Goal: Contribute content: Add original content to the website for others to see

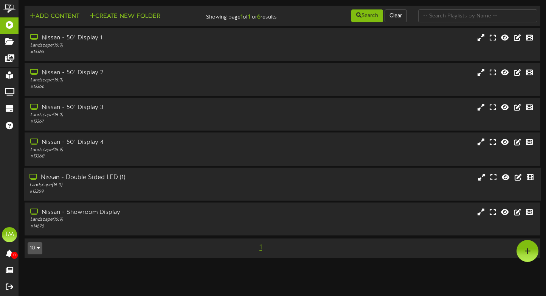
click at [109, 181] on div "Nissan - Double Sided LED (1)" at bounding box center [131, 177] width 204 height 9
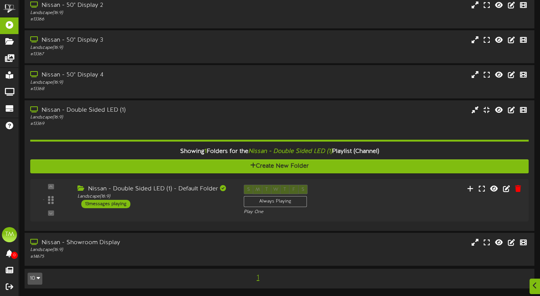
scroll to position [73, 0]
click at [118, 206] on div "13 messages playing" at bounding box center [104, 204] width 50 height 8
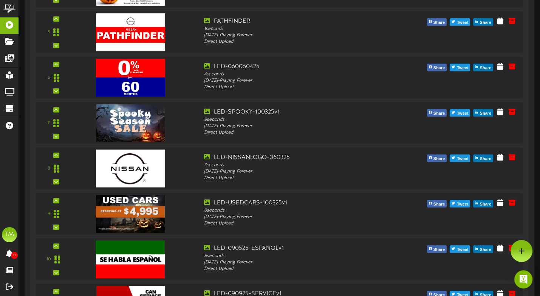
scroll to position [498, 0]
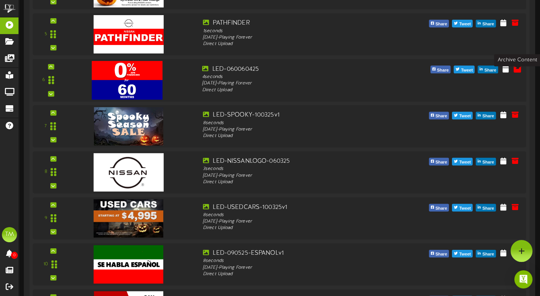
click at [518, 72] on icon at bounding box center [517, 68] width 8 height 8
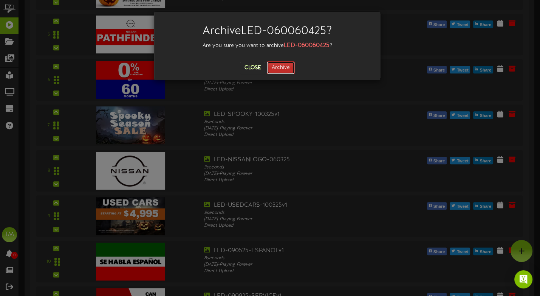
click at [283, 71] on button "Archive" at bounding box center [281, 67] width 28 height 13
click at [293, 69] on button "Archiving..." at bounding box center [281, 67] width 42 height 13
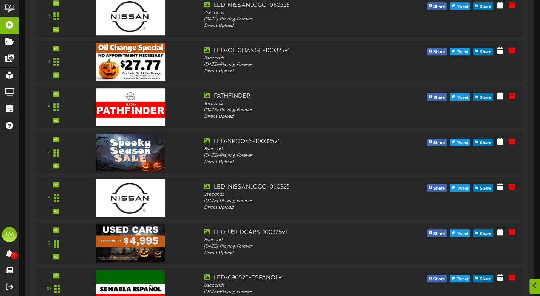
scroll to position [426, 0]
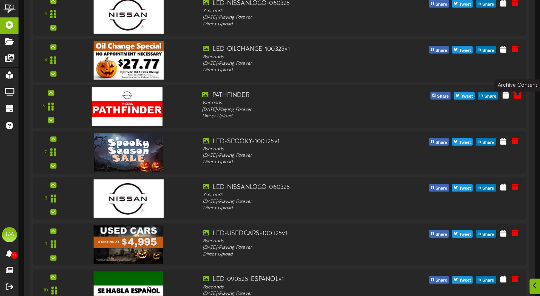
click at [517, 98] on icon at bounding box center [517, 94] width 8 height 8
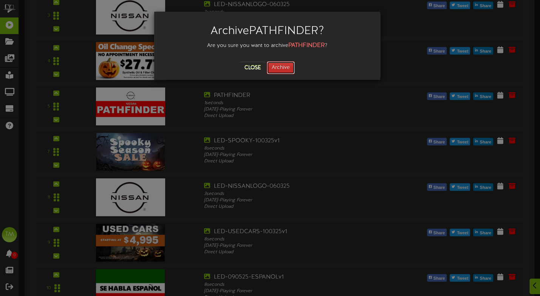
click at [289, 67] on button "Archive" at bounding box center [281, 67] width 28 height 13
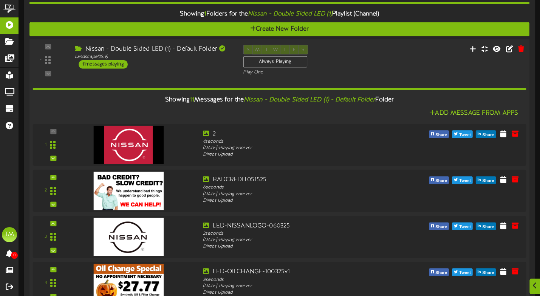
scroll to position [205, 0]
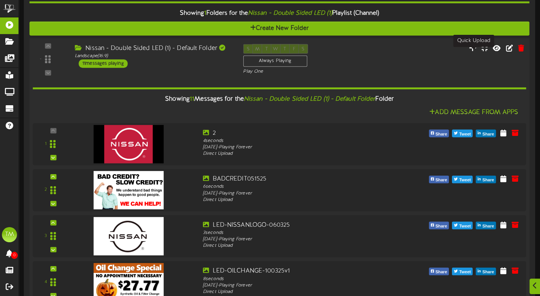
click at [475, 51] on icon at bounding box center [473, 47] width 8 height 8
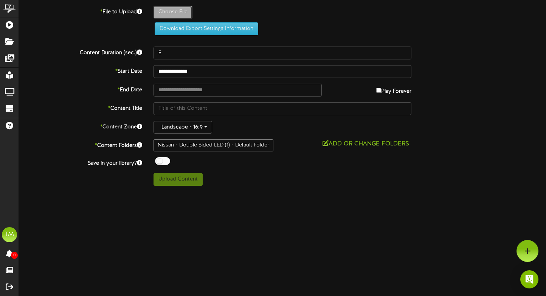
type input "**********"
type input "LED-PATHFINDER1-100325v1"
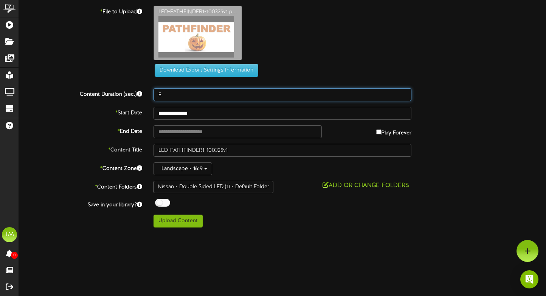
click at [169, 91] on input "8" at bounding box center [282, 94] width 258 height 13
type input "2"
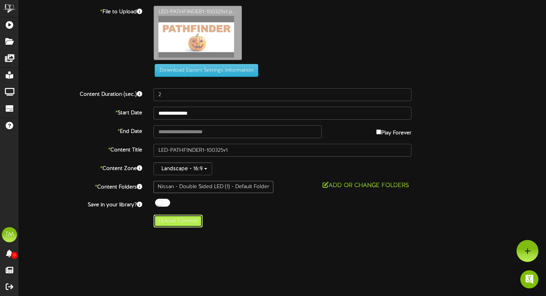
click at [181, 223] on button "Upload Content" at bounding box center [177, 220] width 49 height 13
type input "**********"
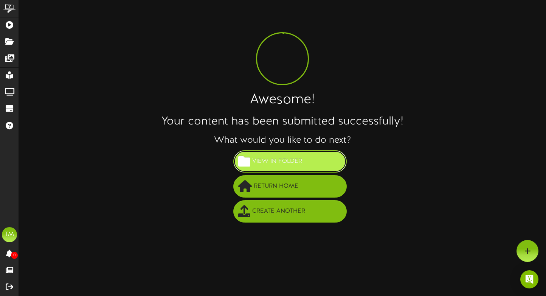
click at [312, 160] on button "View in Folder" at bounding box center [289, 161] width 113 height 22
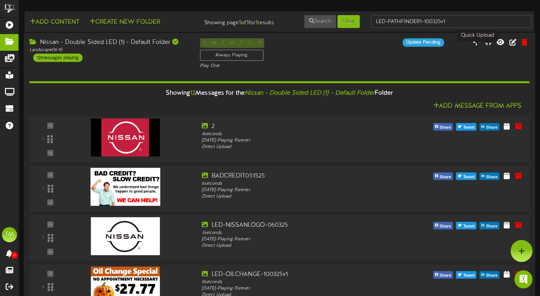
click at [479, 46] on icon at bounding box center [477, 42] width 8 height 8
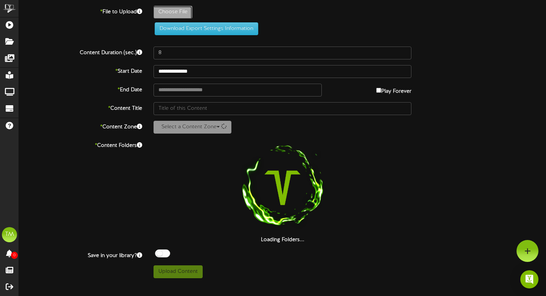
type input "**********"
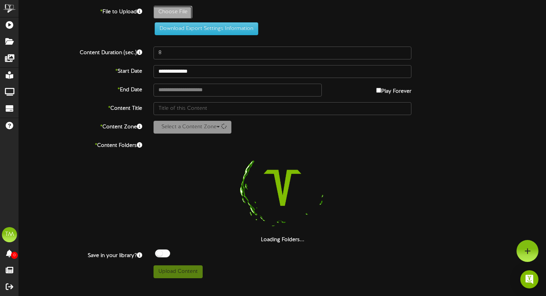
type input "LED-ROGUE1-100325v1"
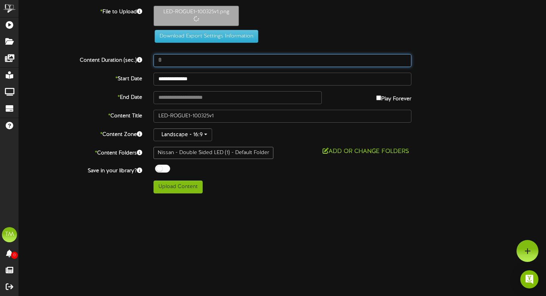
click at [167, 59] on input "8" at bounding box center [282, 60] width 258 height 13
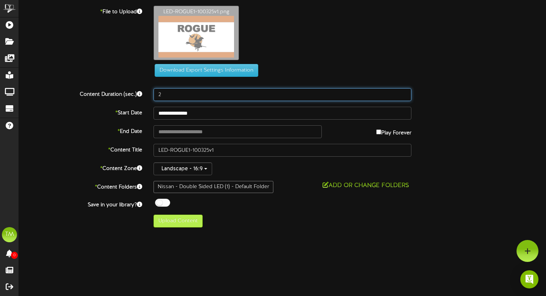
type input "2"
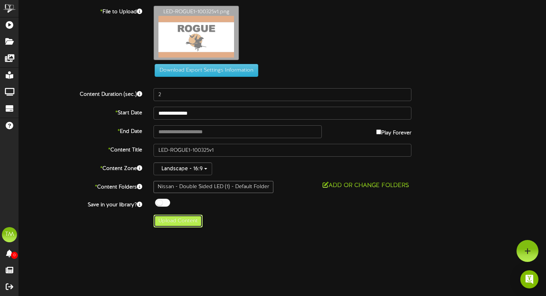
click at [182, 221] on button "Upload Content" at bounding box center [177, 220] width 49 height 13
type input "**********"
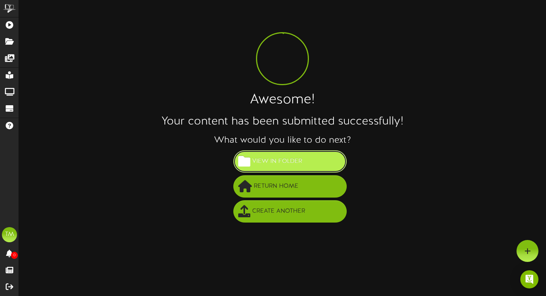
click at [293, 164] on span "View in Folder" at bounding box center [277, 161] width 54 height 12
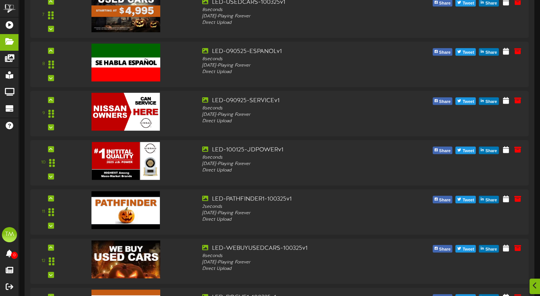
scroll to position [473, 0]
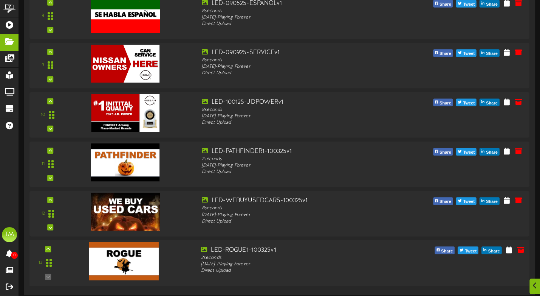
click at [48, 252] on div "13" at bounding box center [48, 262] width 31 height 34
click at [49, 249] on icon at bounding box center [48, 249] width 3 height 4
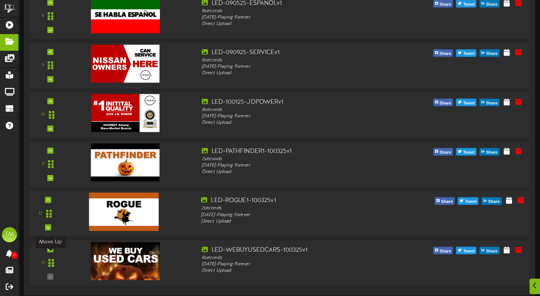
click at [49, 248] on icon at bounding box center [50, 249] width 3 height 4
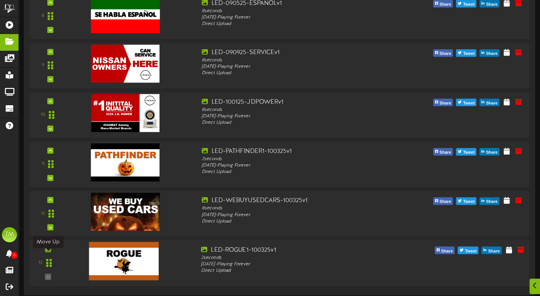
click at [48, 247] on icon at bounding box center [48, 249] width 3 height 4
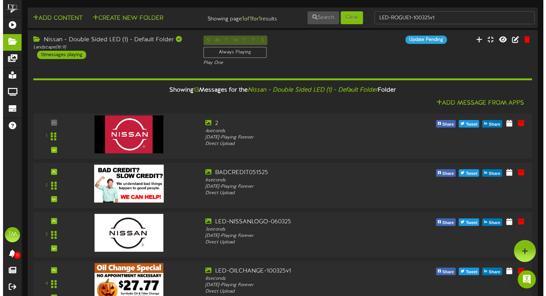
scroll to position [0, 0]
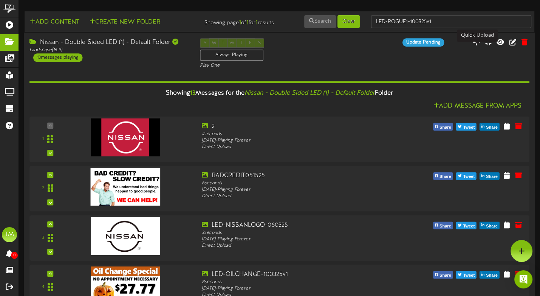
click at [480, 46] on icon at bounding box center [477, 42] width 8 height 8
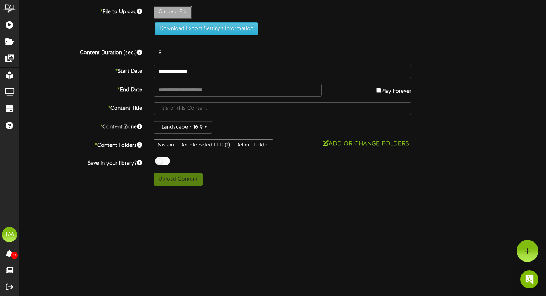
type input "**********"
type input "LED-0FOR60-100325v1"
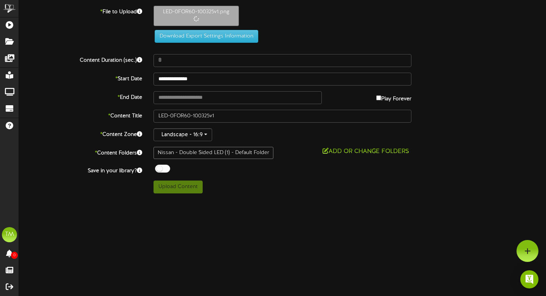
click at [301, 17] on div "LED-0FOR60-100325v1.png" at bounding box center [350, 18] width 404 height 24
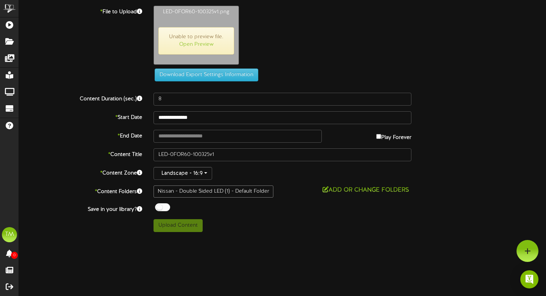
click at [310, 33] on div "LED-0FOR60-100325v1.png Unable to preview file. Open Preview" at bounding box center [350, 37] width 404 height 63
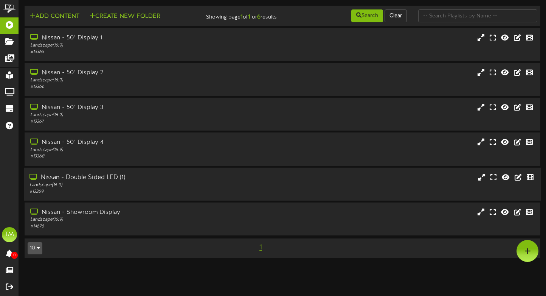
click at [107, 181] on div "Nissan - Double Sided LED (1)" at bounding box center [131, 177] width 204 height 9
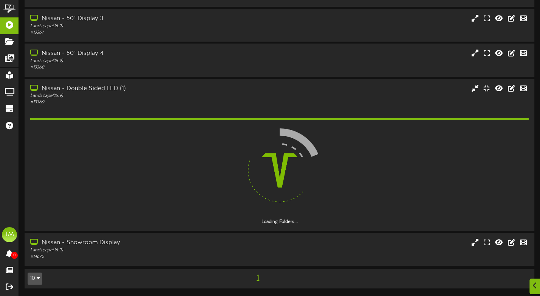
scroll to position [73, 0]
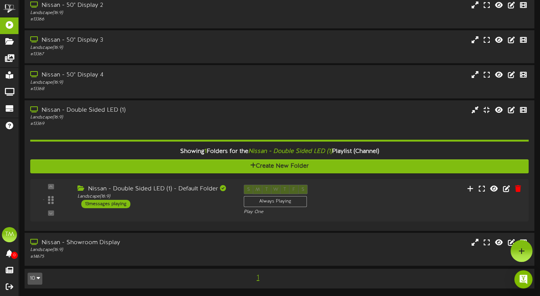
click at [293, 277] on div "1" at bounding box center [258, 277] width 129 height 12
click at [118, 203] on div "13 messages playing" at bounding box center [104, 204] width 50 height 8
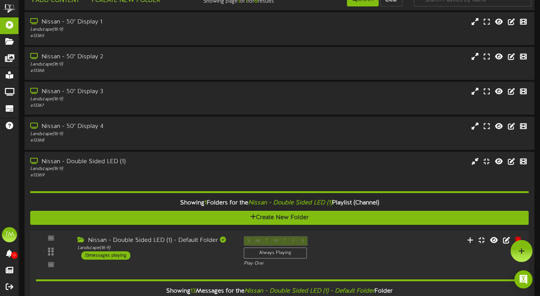
scroll to position [19, 0]
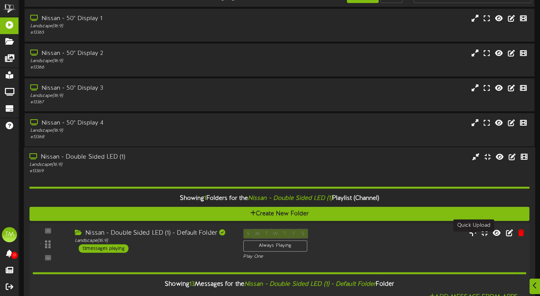
click at [475, 236] on icon at bounding box center [473, 232] width 8 height 8
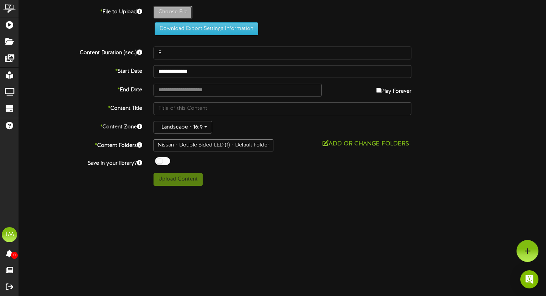
type input "**********"
type input "LED-0FOR60-100325v1"
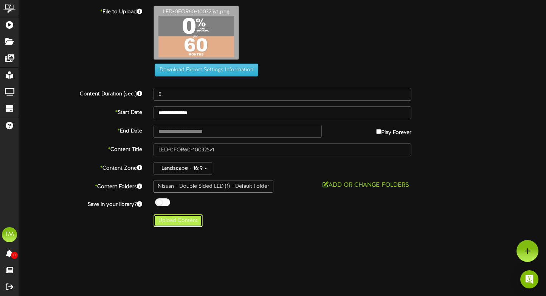
click at [186, 218] on button "Upload Content" at bounding box center [177, 220] width 49 height 13
type input "**********"
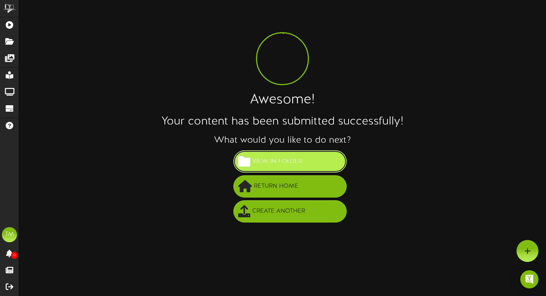
click at [281, 161] on span "View in Folder" at bounding box center [277, 161] width 54 height 12
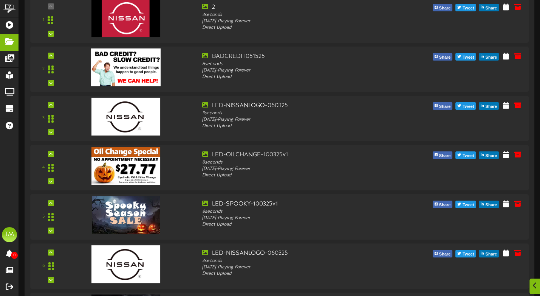
scroll to position [122, 0]
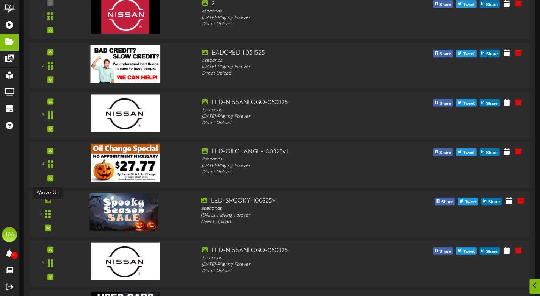
click at [49, 202] on icon at bounding box center [48, 200] width 3 height 4
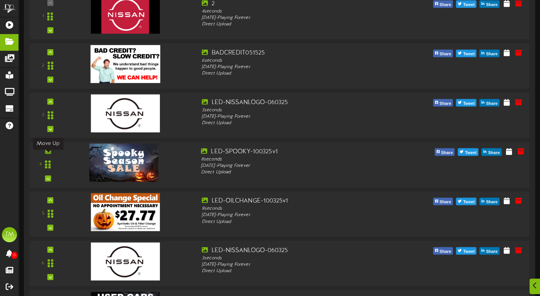
click at [47, 152] on icon at bounding box center [48, 151] width 3 height 4
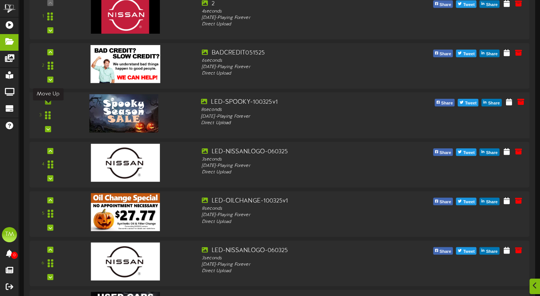
click at [48, 103] on icon at bounding box center [48, 101] width 3 height 4
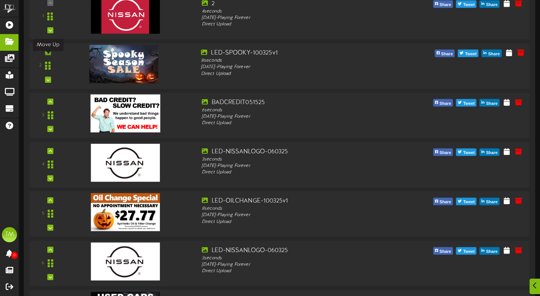
click at [47, 54] on icon at bounding box center [48, 52] width 3 height 4
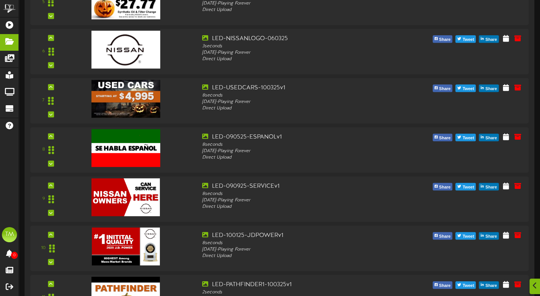
scroll to position [338, 0]
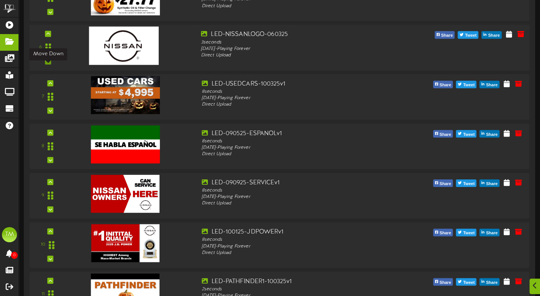
click at [48, 63] on icon at bounding box center [48, 61] width 3 height 4
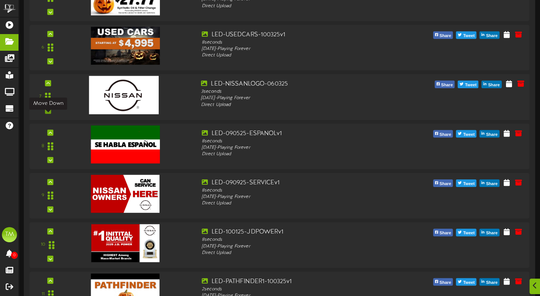
click at [49, 112] on icon at bounding box center [48, 111] width 3 height 4
click at [49, 114] on div "7" at bounding box center [48, 96] width 31 height 34
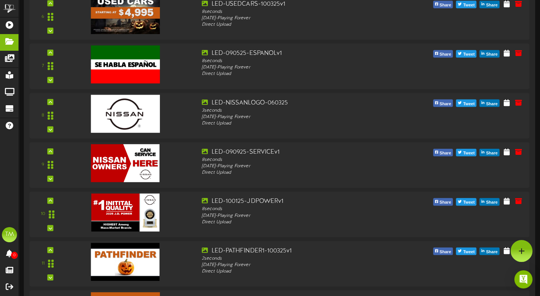
scroll to position [367, 0]
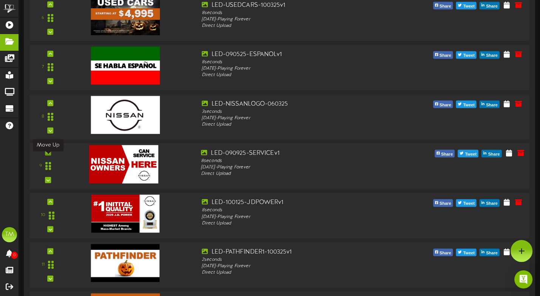
click at [50, 154] on icon at bounding box center [48, 152] width 3 height 4
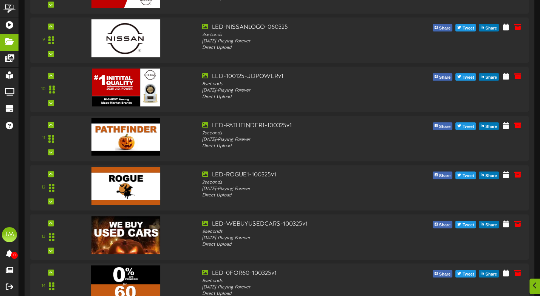
scroll to position [497, 0]
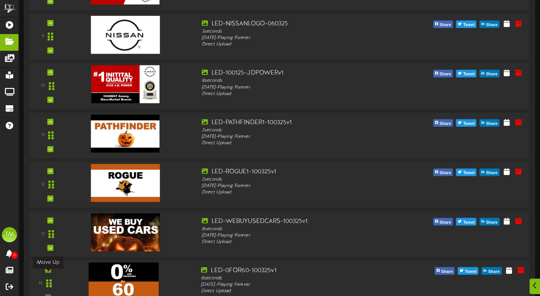
click at [50, 272] on div at bounding box center [48, 269] width 6 height 6
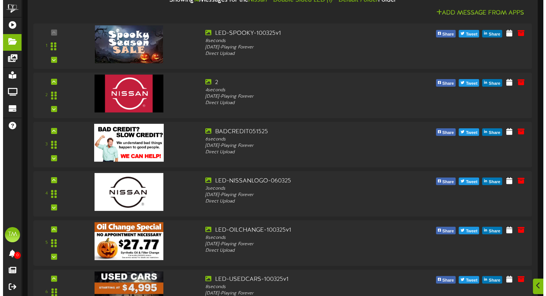
scroll to position [0, 0]
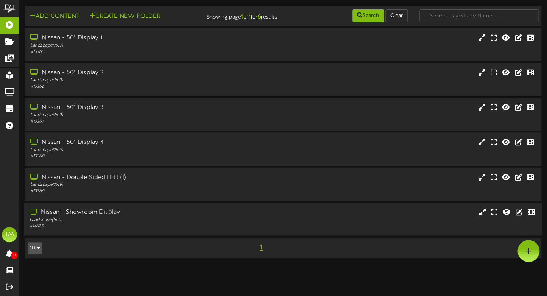
click at [93, 217] on div "Nissan - Showroom Display" at bounding box center [131, 212] width 205 height 9
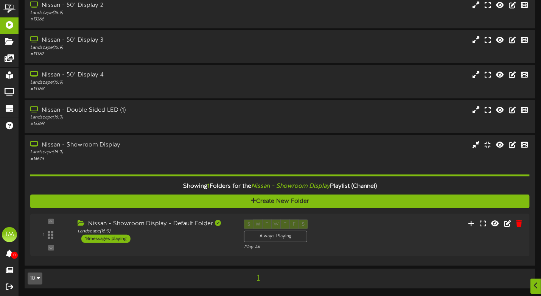
scroll to position [73, 0]
click at [118, 238] on div "14 messages playing" at bounding box center [104, 239] width 50 height 8
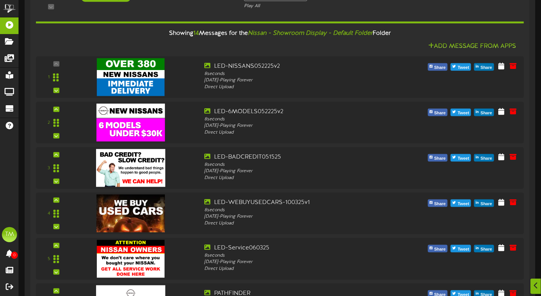
scroll to position [228, 0]
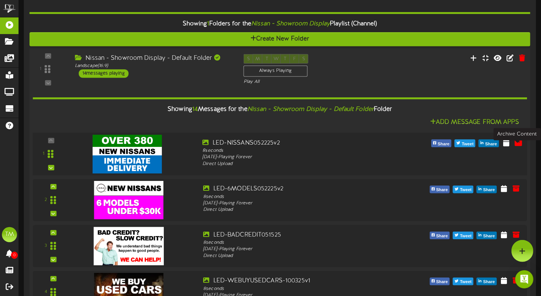
click at [518, 146] on icon at bounding box center [518, 142] width 8 height 8
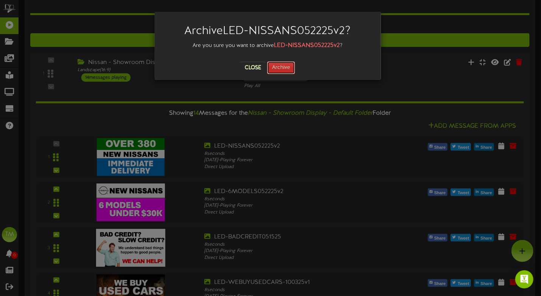
click at [284, 65] on button "Archive" at bounding box center [281, 67] width 28 height 13
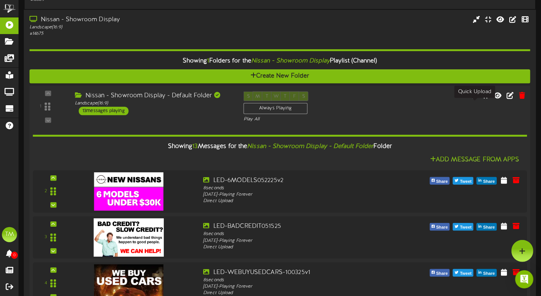
click at [472, 99] on icon at bounding box center [474, 95] width 8 height 8
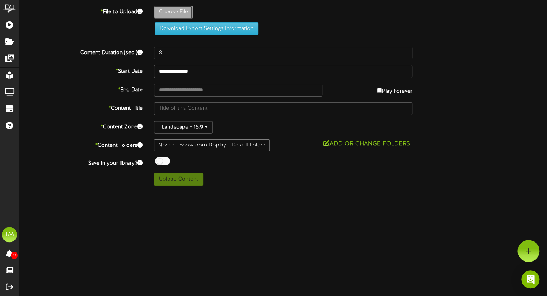
type input "**********"
type input "LED-OVER300-100325v1"
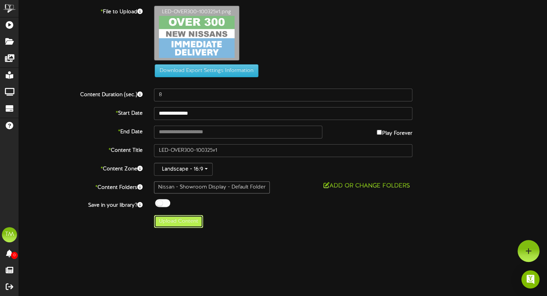
click at [178, 219] on button "Upload Content" at bounding box center [178, 221] width 49 height 13
type input "**********"
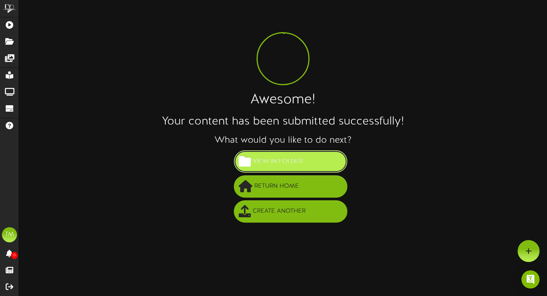
click at [312, 158] on button "View in Folder" at bounding box center [290, 161] width 113 height 22
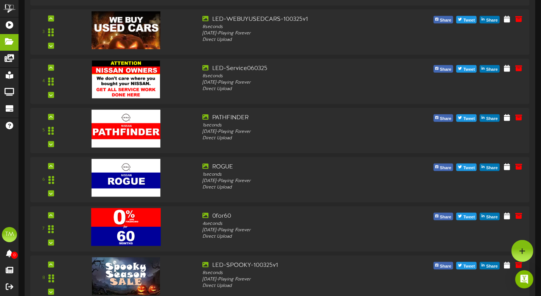
scroll to position [203, 0]
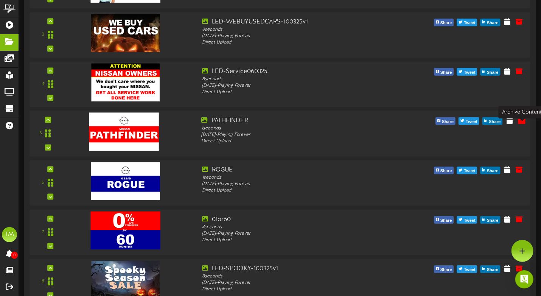
click at [519, 124] on icon at bounding box center [521, 120] width 8 height 8
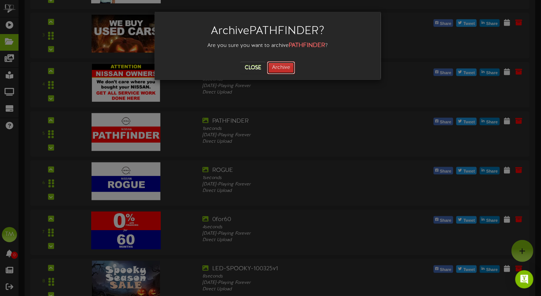
click at [288, 65] on button "Archive" at bounding box center [281, 67] width 28 height 13
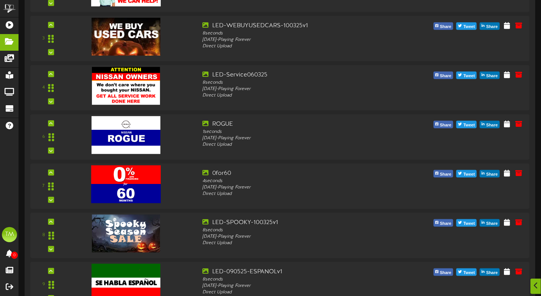
scroll to position [205, 0]
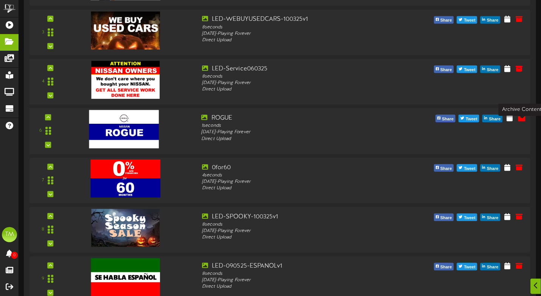
click at [519, 122] on icon at bounding box center [521, 117] width 8 height 8
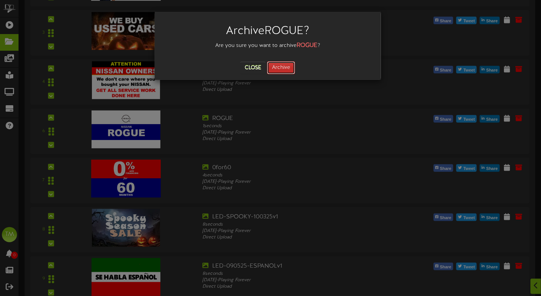
click at [288, 69] on button "Archive" at bounding box center [281, 67] width 28 height 13
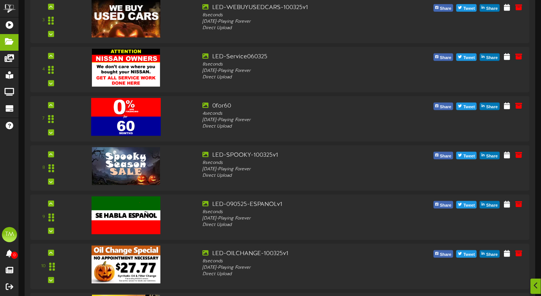
scroll to position [219, 0]
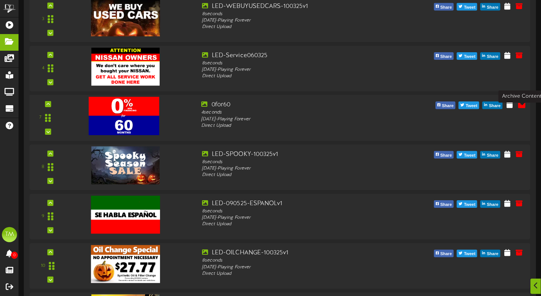
click at [519, 109] on icon at bounding box center [521, 104] width 8 height 8
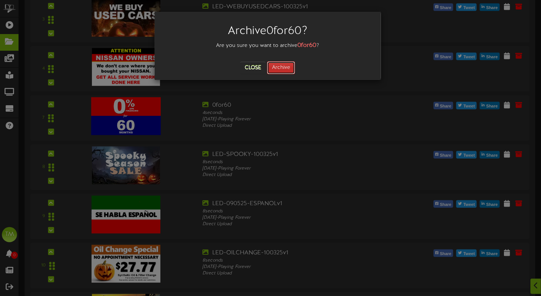
click at [290, 67] on button "Archive" at bounding box center [281, 67] width 28 height 13
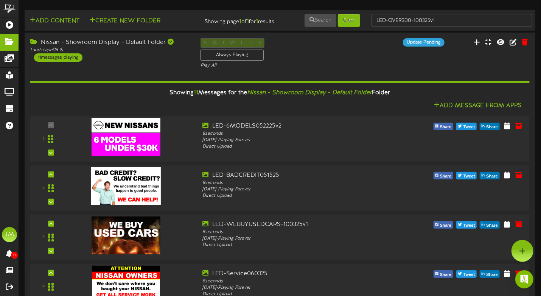
scroll to position [0, 0]
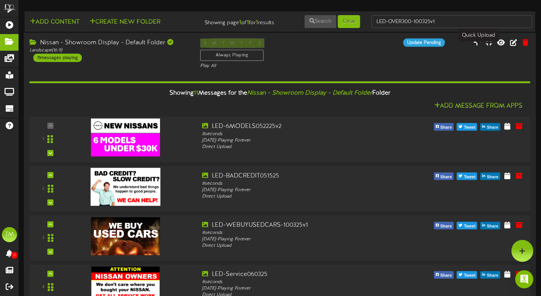
click at [477, 46] on icon at bounding box center [477, 42] width 8 height 8
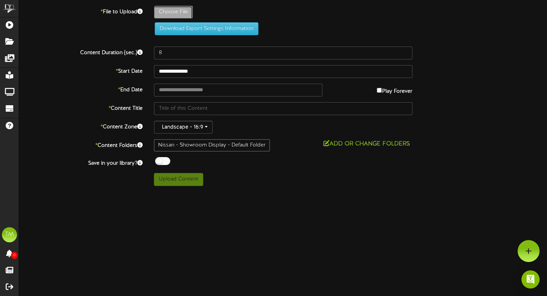
type input "**********"
type input "LED-PATHFINDER1-100325v1"
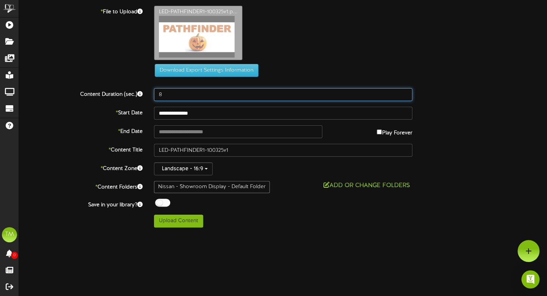
click at [169, 95] on input "8" at bounding box center [283, 94] width 258 height 13
type input "2"
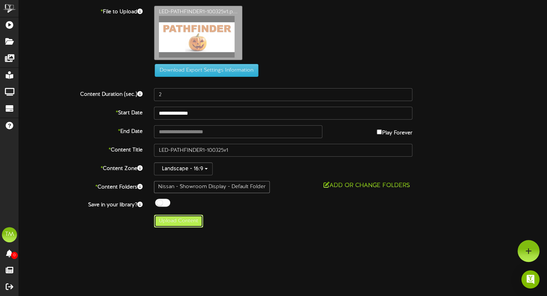
click at [182, 217] on button "Upload Content" at bounding box center [178, 220] width 49 height 13
type input "**********"
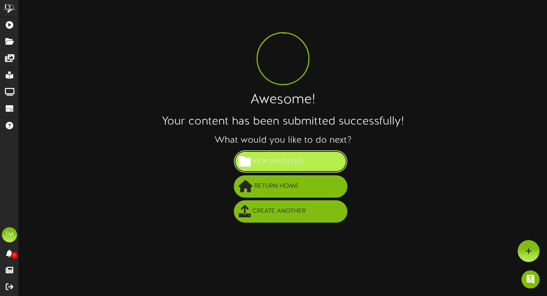
click at [287, 158] on span "View in Folder" at bounding box center [278, 161] width 54 height 12
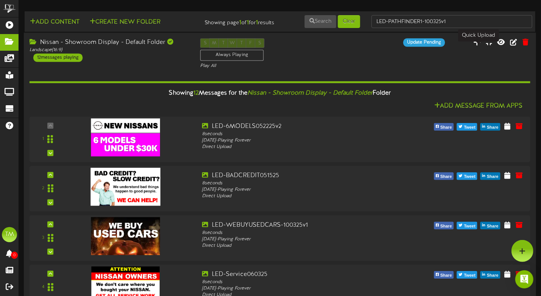
click at [477, 46] on icon at bounding box center [477, 42] width 8 height 8
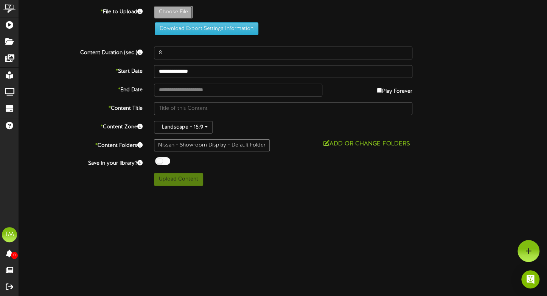
type input "**********"
type input "LED-ROGUE1-100325v1"
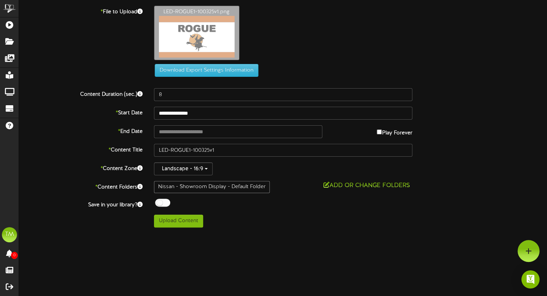
click at [163, 61] on div "LED-ROGUE1-100325v1.png" at bounding box center [350, 35] width 405 height 58
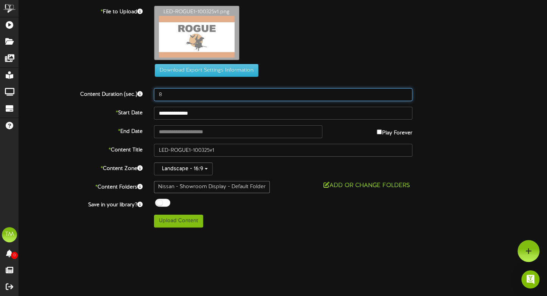
click at [163, 97] on input "8" at bounding box center [283, 94] width 258 height 13
type input "2"
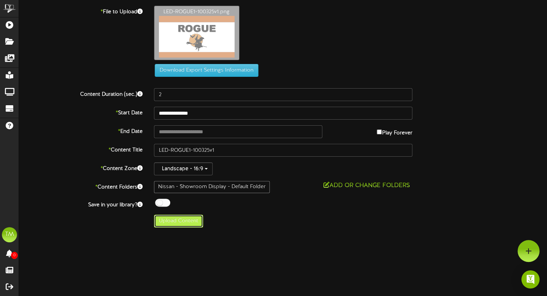
click at [181, 222] on button "Upload Content" at bounding box center [178, 220] width 49 height 13
type input "**********"
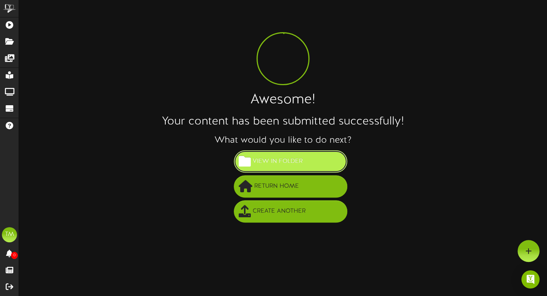
click at [281, 163] on span "View in Folder" at bounding box center [278, 161] width 54 height 12
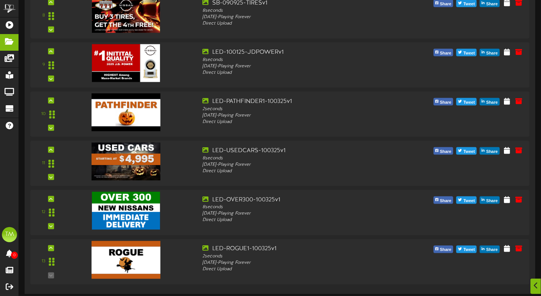
scroll to position [473, 0]
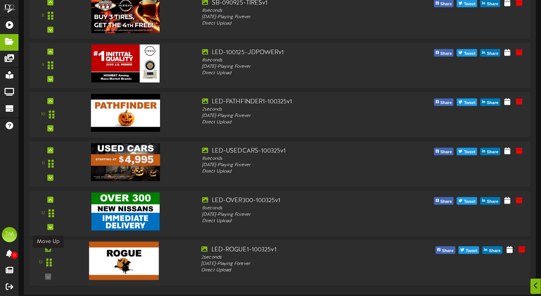
click at [50, 249] on icon at bounding box center [48, 249] width 3 height 4
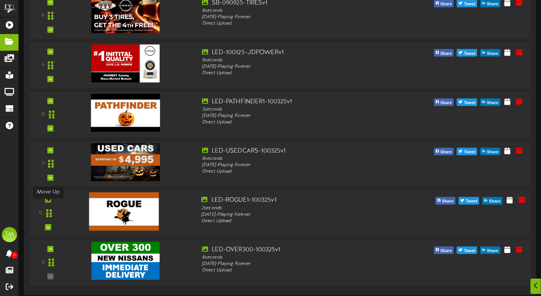
click at [48, 201] on icon at bounding box center [48, 200] width 3 height 4
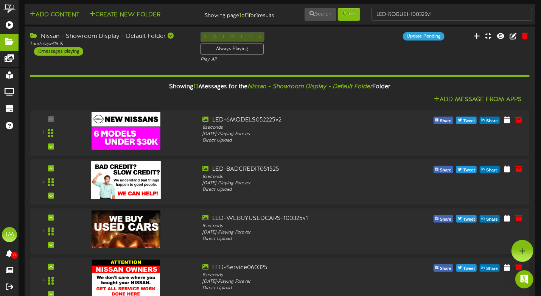
scroll to position [0, 0]
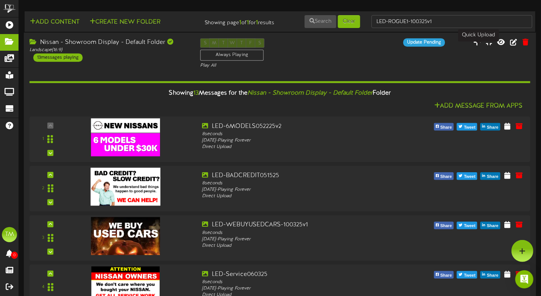
click at [481, 46] on icon at bounding box center [477, 42] width 8 height 8
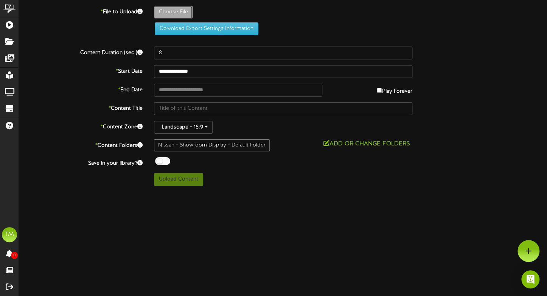
type input "**********"
type input "LED-0FOR60-100325v1"
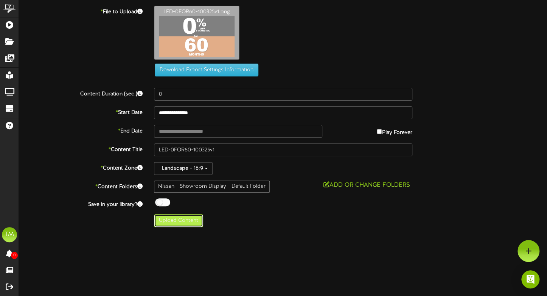
click at [161, 221] on button "Upload Content" at bounding box center [178, 220] width 49 height 13
type input "**********"
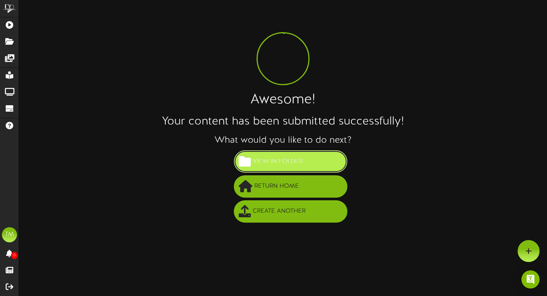
click at [288, 161] on span "View in Folder" at bounding box center [278, 161] width 54 height 12
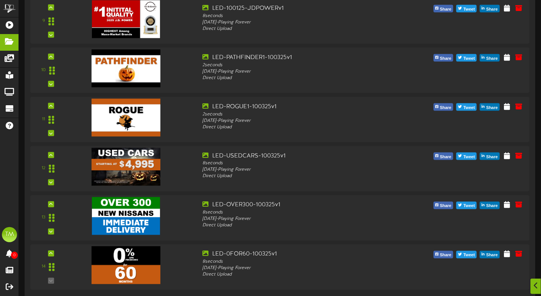
scroll to position [523, 0]
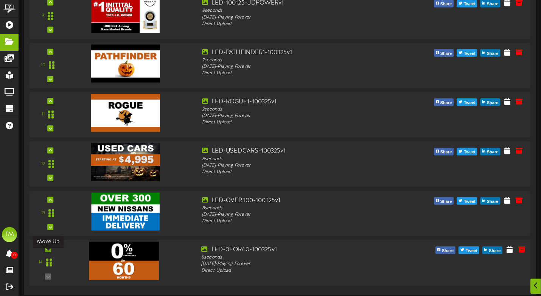
click at [47, 250] on icon at bounding box center [48, 249] width 3 height 4
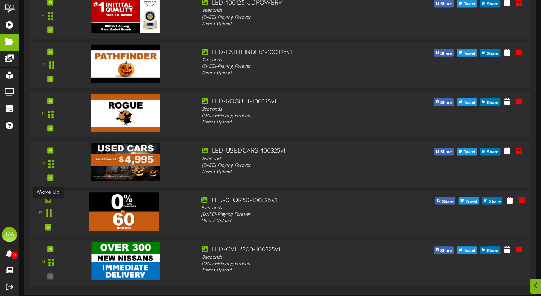
click at [50, 198] on icon at bounding box center [48, 200] width 3 height 4
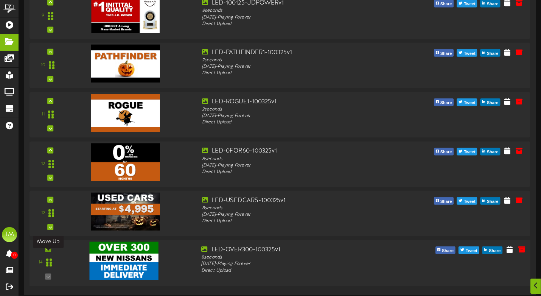
click at [48, 247] on icon at bounding box center [48, 249] width 3 height 4
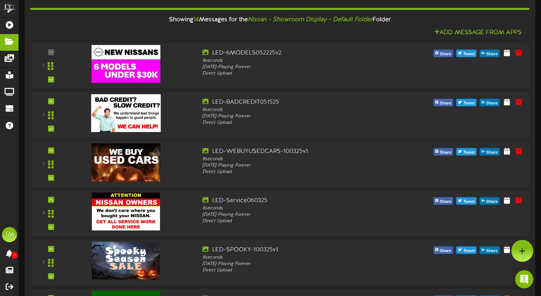
scroll to position [0, 0]
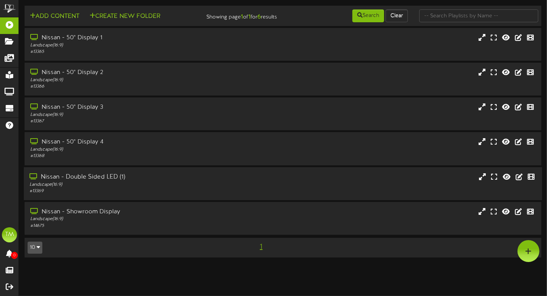
click at [101, 181] on div "Nissan - Double Sided LED (1)" at bounding box center [131, 177] width 205 height 9
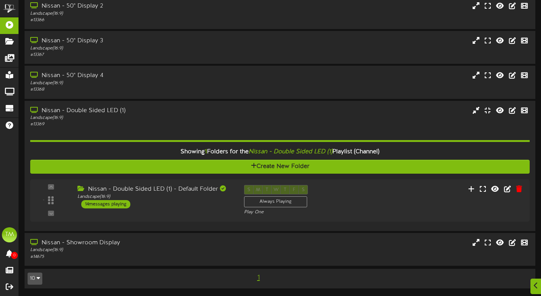
scroll to position [72, 0]
click at [112, 205] on div "14 messages playing" at bounding box center [104, 205] width 50 height 8
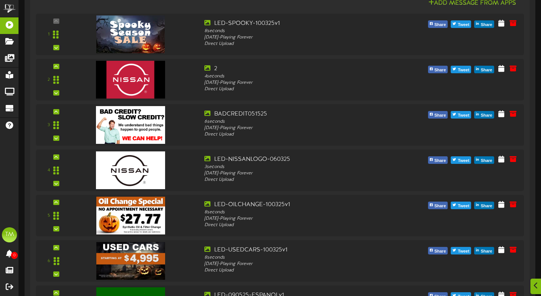
scroll to position [317, 0]
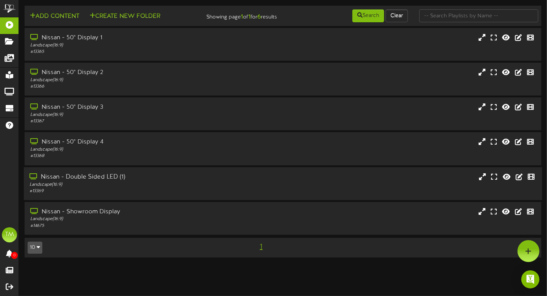
click at [109, 188] on div "Landscape ( 16:9 )" at bounding box center [131, 184] width 205 height 6
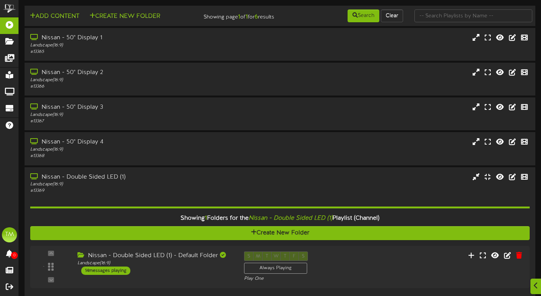
scroll to position [72, 0]
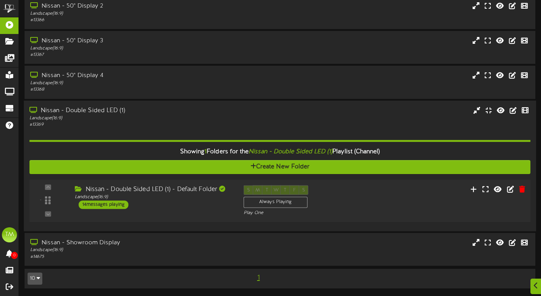
click at [114, 206] on div "14 messages playing" at bounding box center [104, 205] width 50 height 8
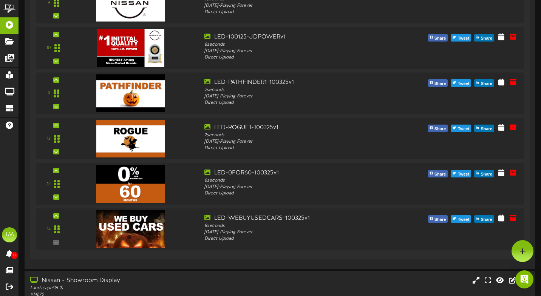
scroll to position [709, 0]
